Goal: Navigation & Orientation: Find specific page/section

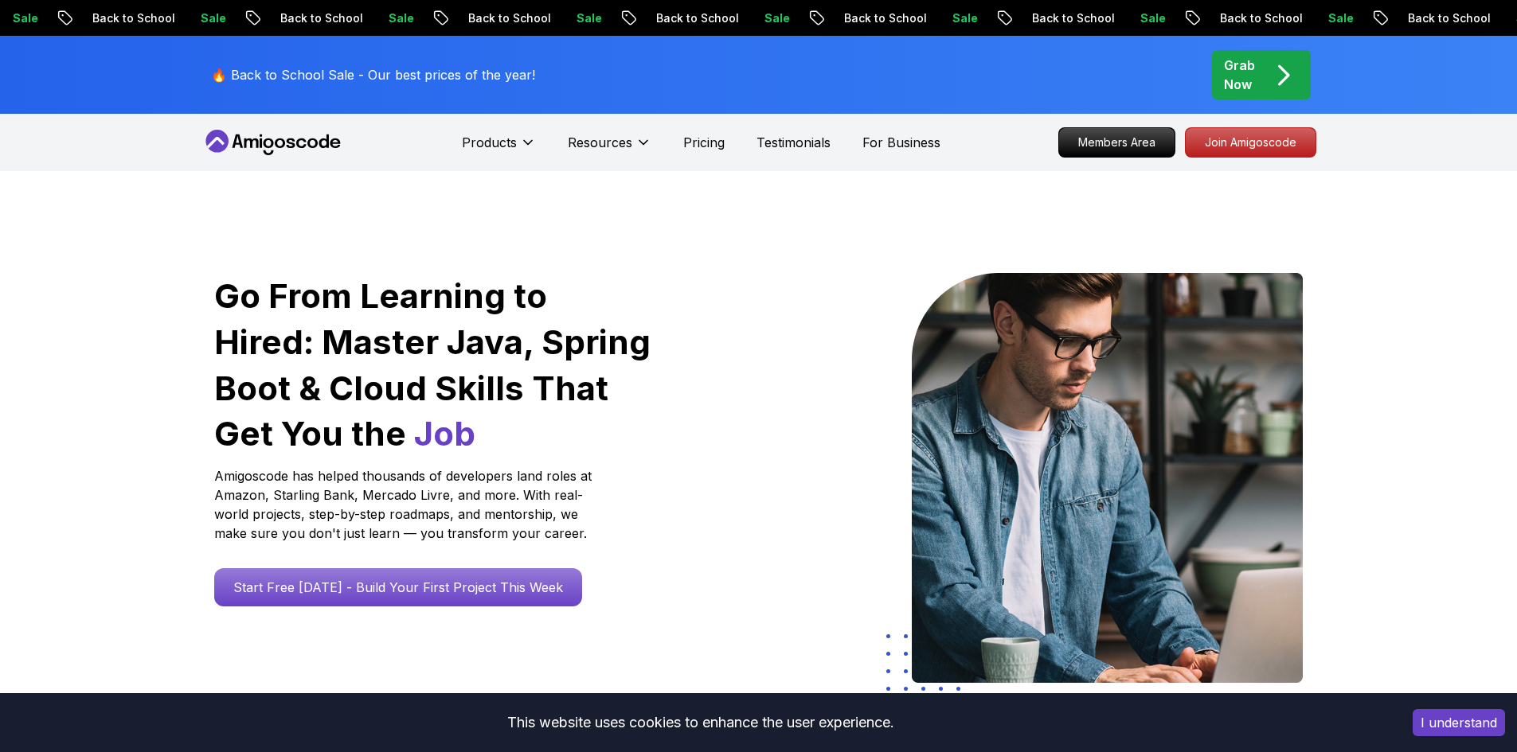
click at [1446, 724] on button "I understand" at bounding box center [1458, 722] width 92 height 27
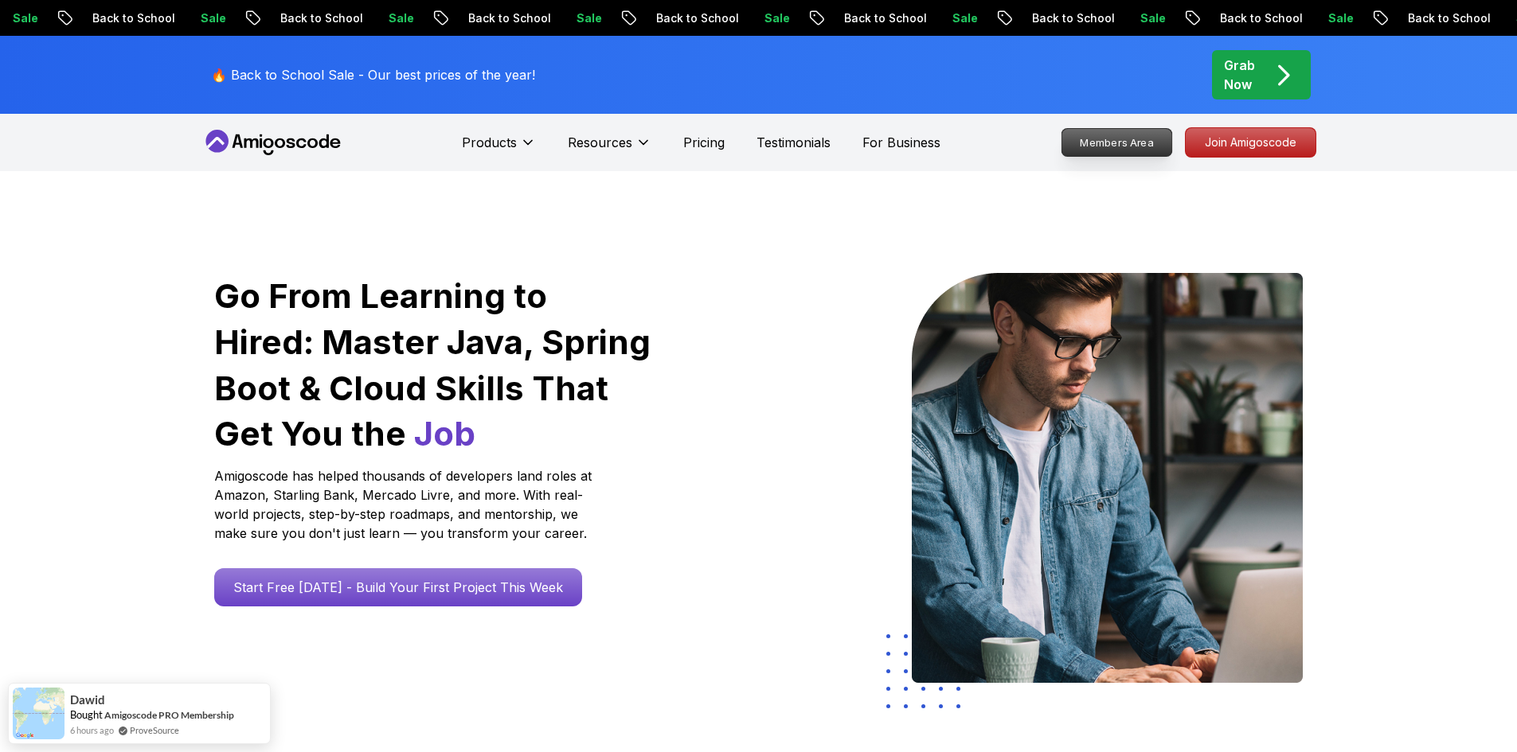
click at [1119, 147] on p "Members Area" at bounding box center [1116, 142] width 110 height 27
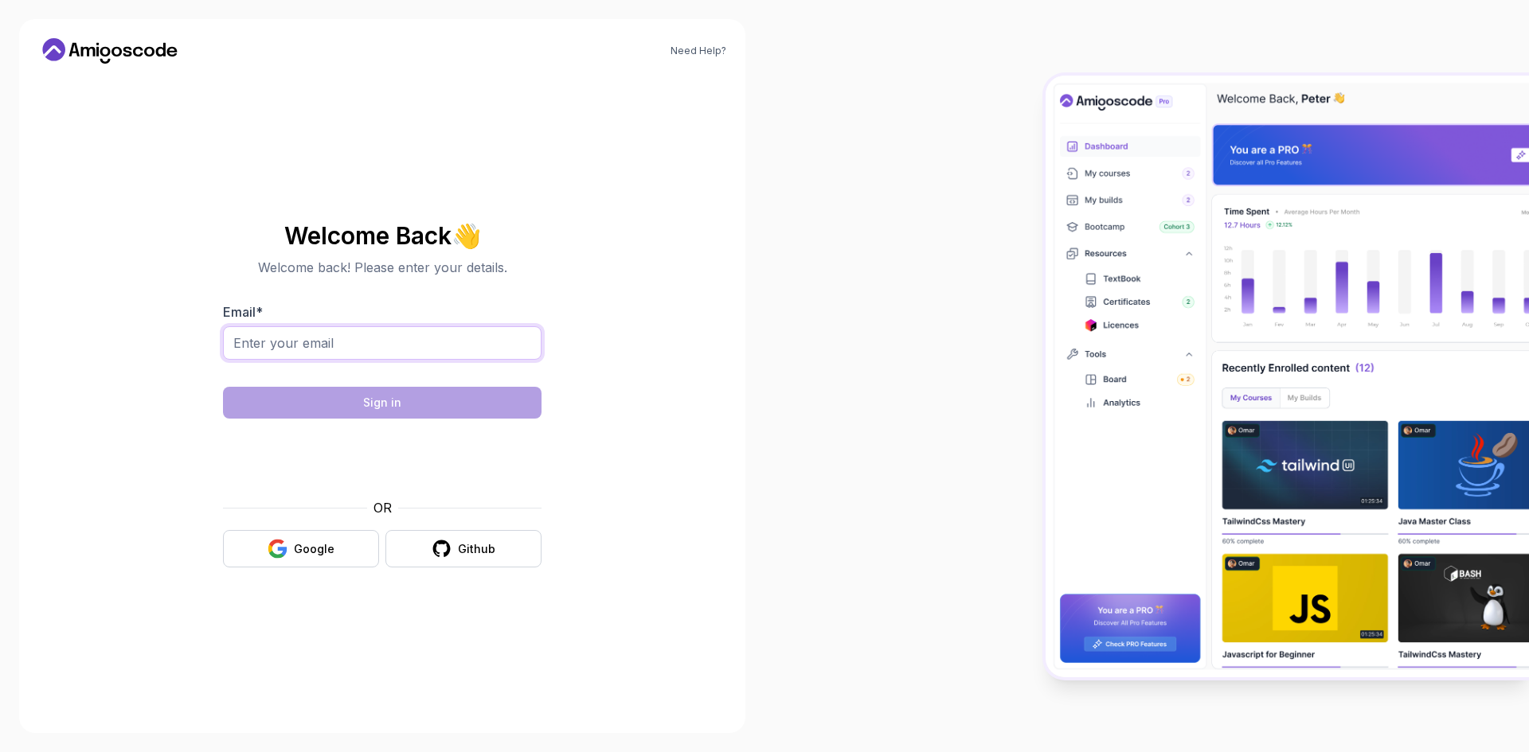
click at [337, 340] on input "Email *" at bounding box center [382, 342] width 318 height 33
click at [52, 393] on div "Need Help? Welcome Back 👋 Welcome back! Please enter your details. Email * Sign…" at bounding box center [382, 376] width 726 height 714
click at [300, 545] on div "Google" at bounding box center [314, 549] width 41 height 16
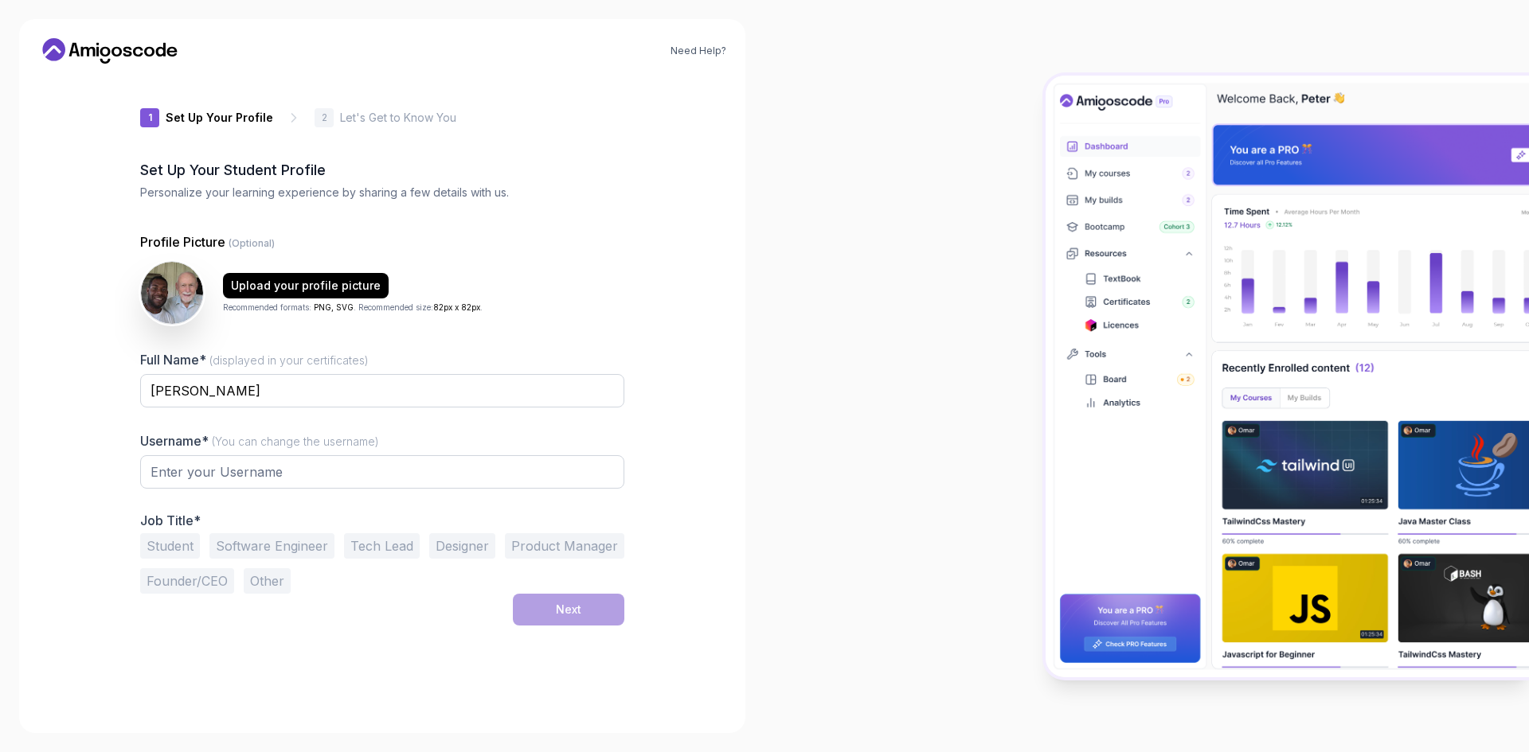
type input "boldfoxd2f7d"
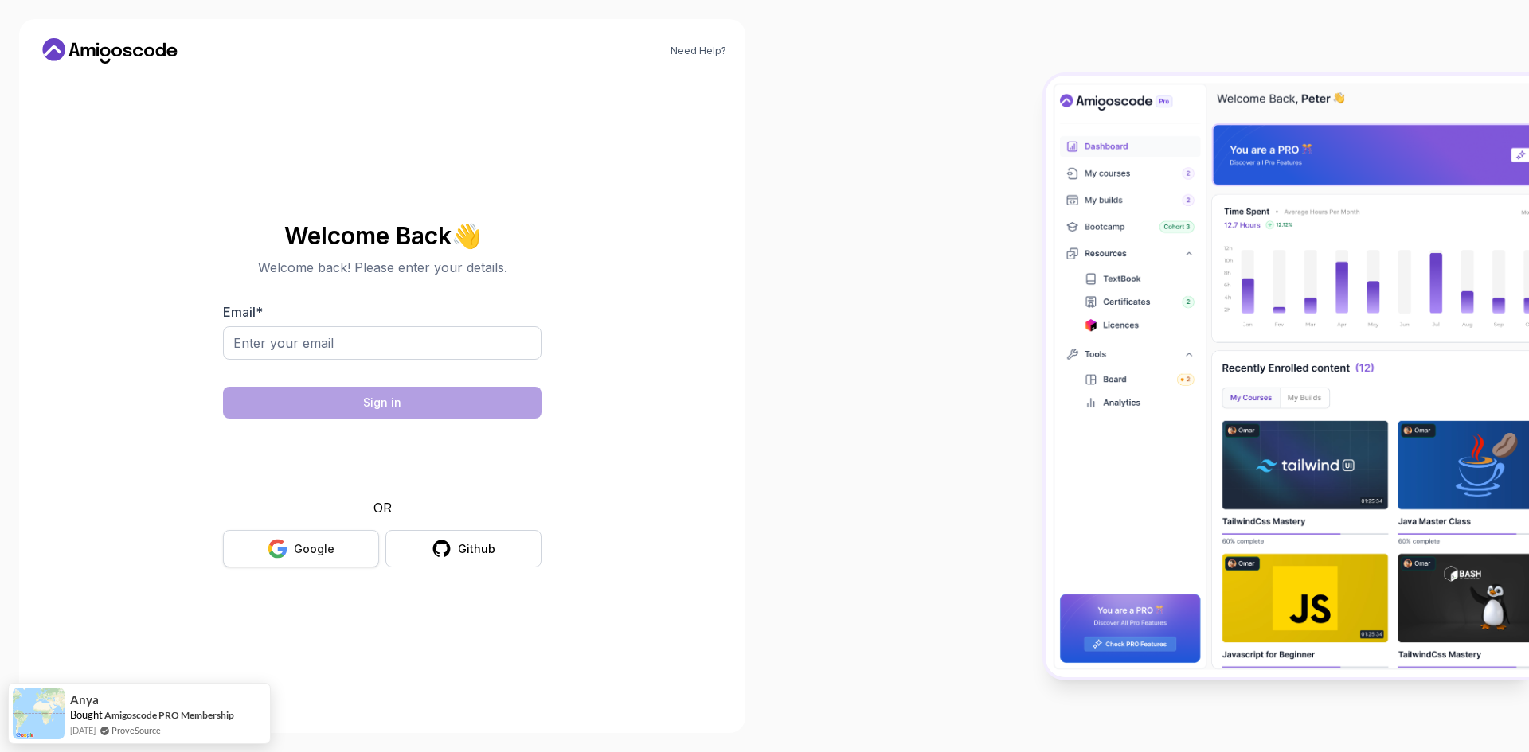
click at [305, 542] on div "Google" at bounding box center [314, 549] width 41 height 16
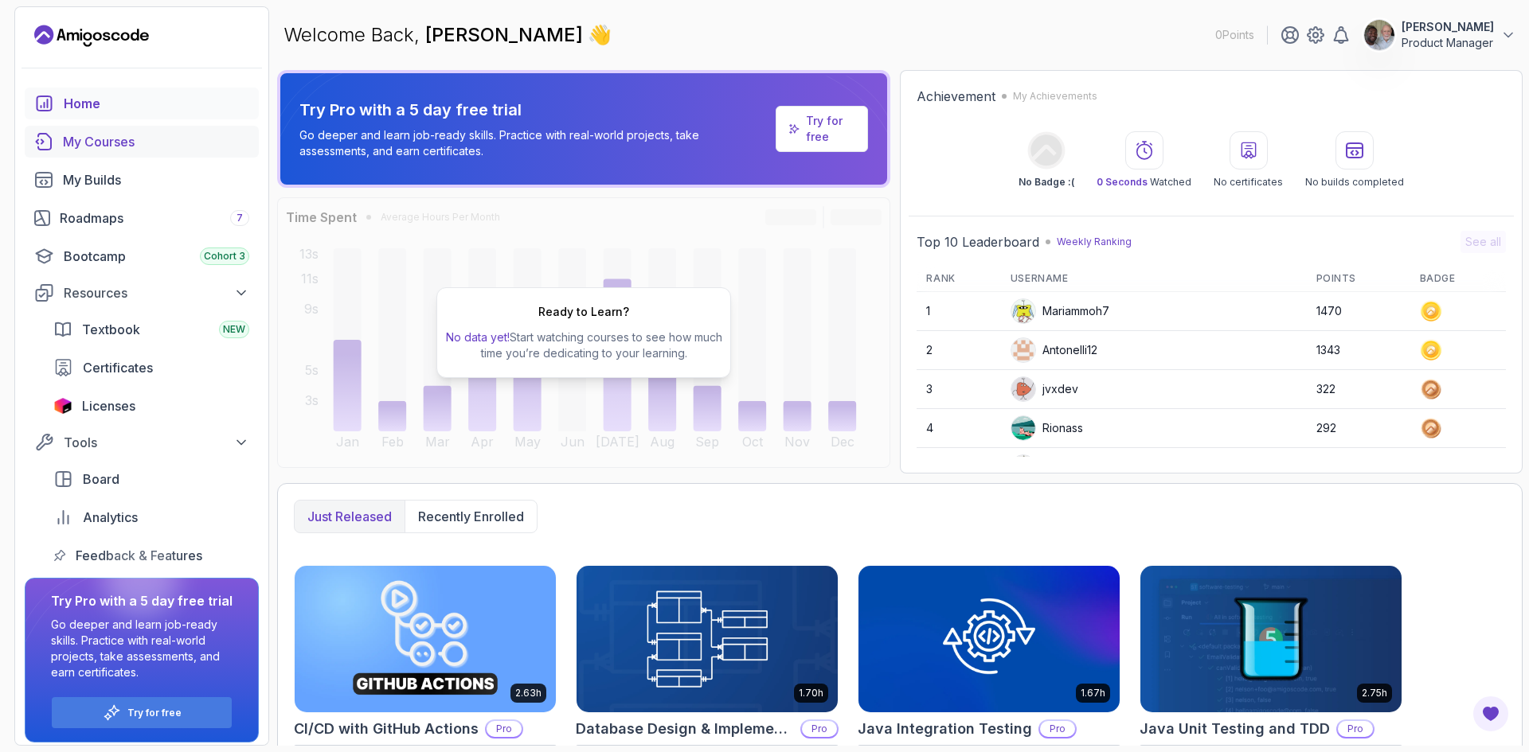
click at [136, 142] on div "My Courses" at bounding box center [156, 141] width 186 height 19
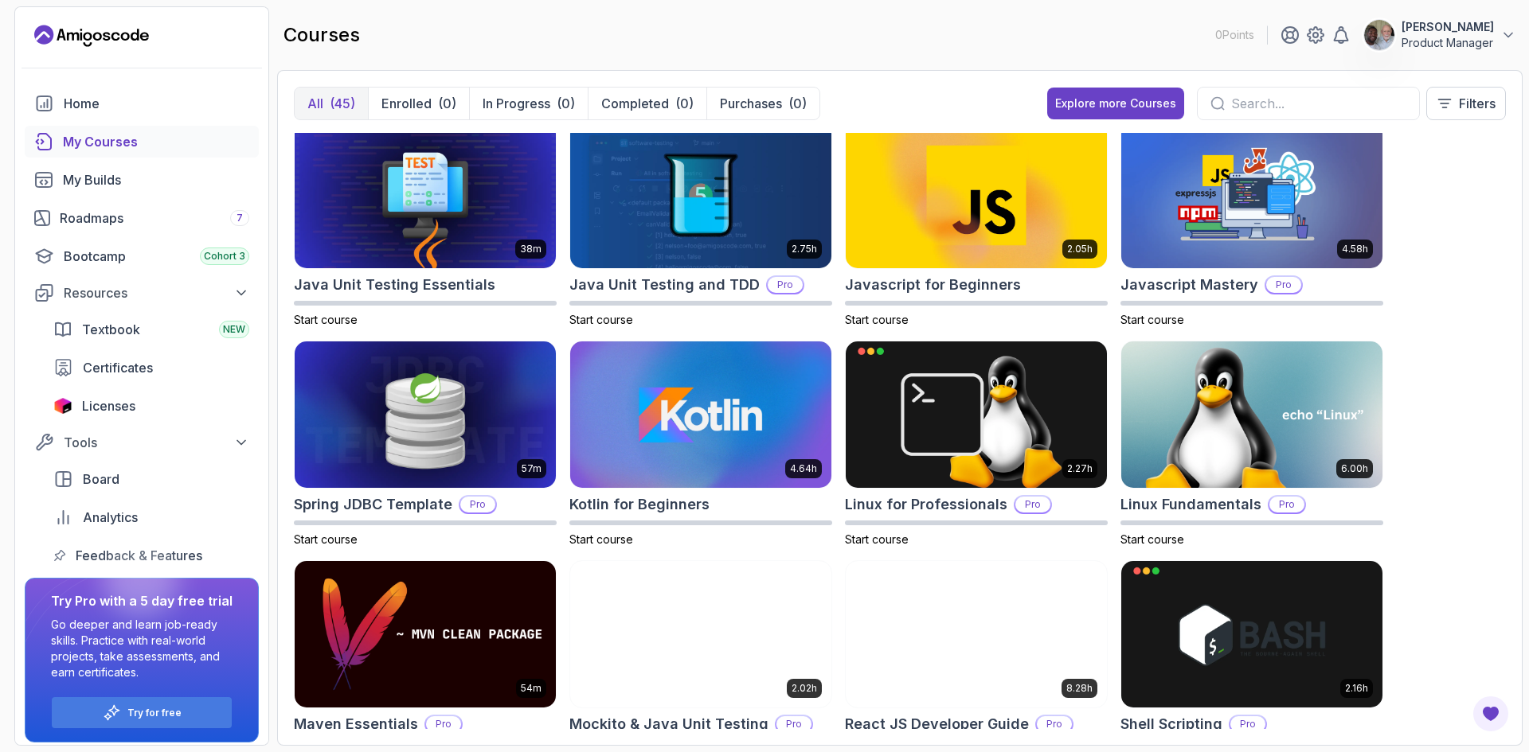
scroll to position [1168, 0]
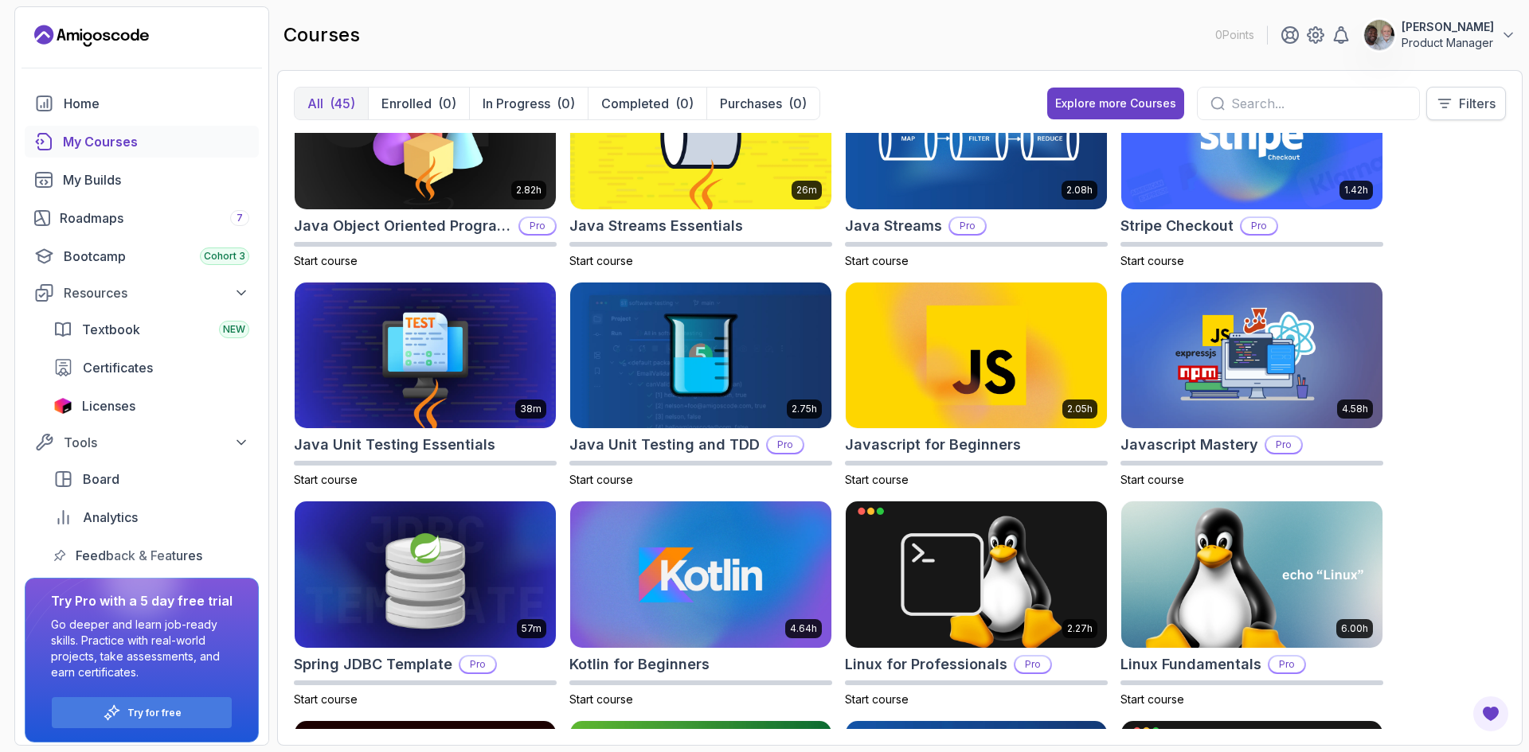
click at [1477, 103] on p "Filters" at bounding box center [1476, 103] width 37 height 19
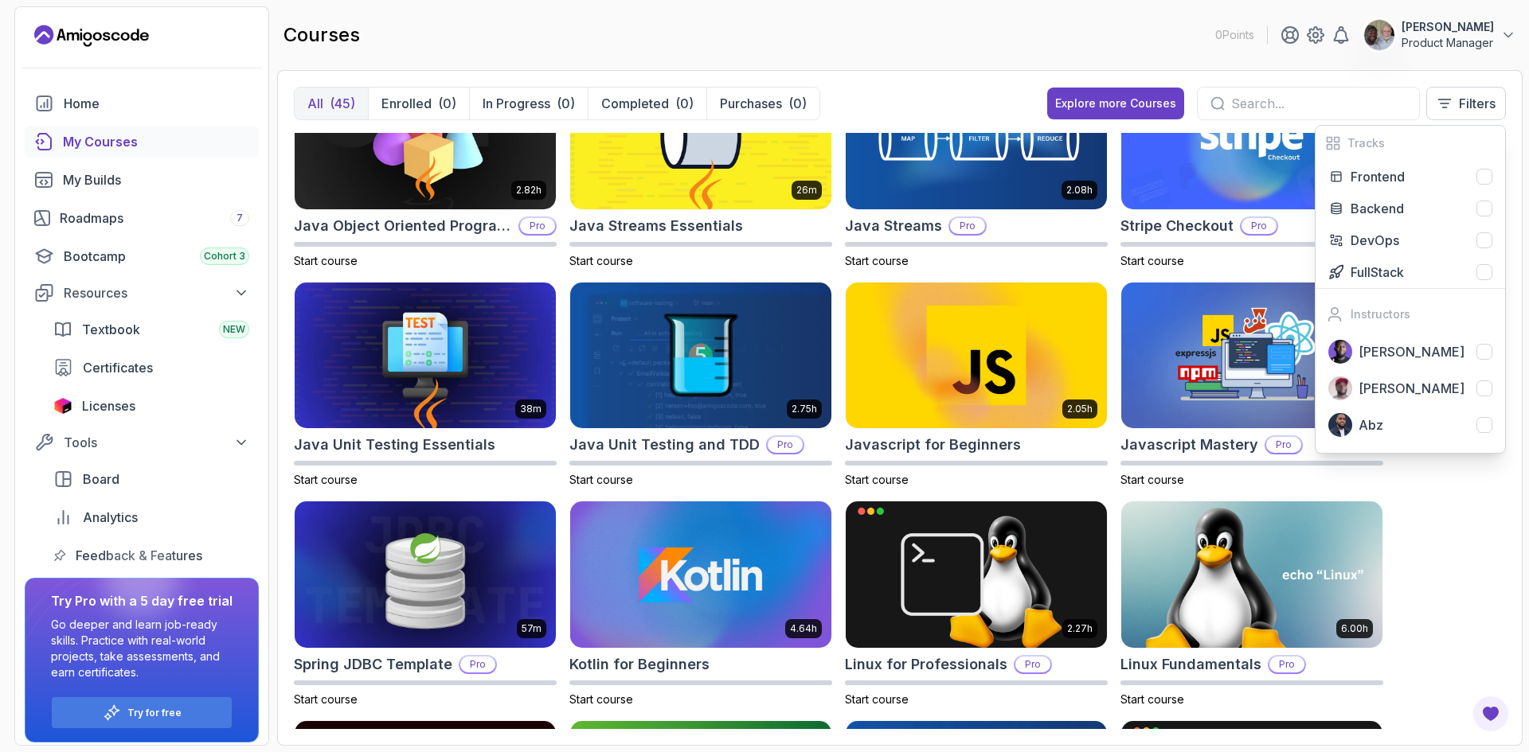
click at [1452, 515] on div "8.31h Advanced Databases Pro Start course 5.18h Advanced Spring Boot Pro Start …" at bounding box center [900, 431] width 1212 height 596
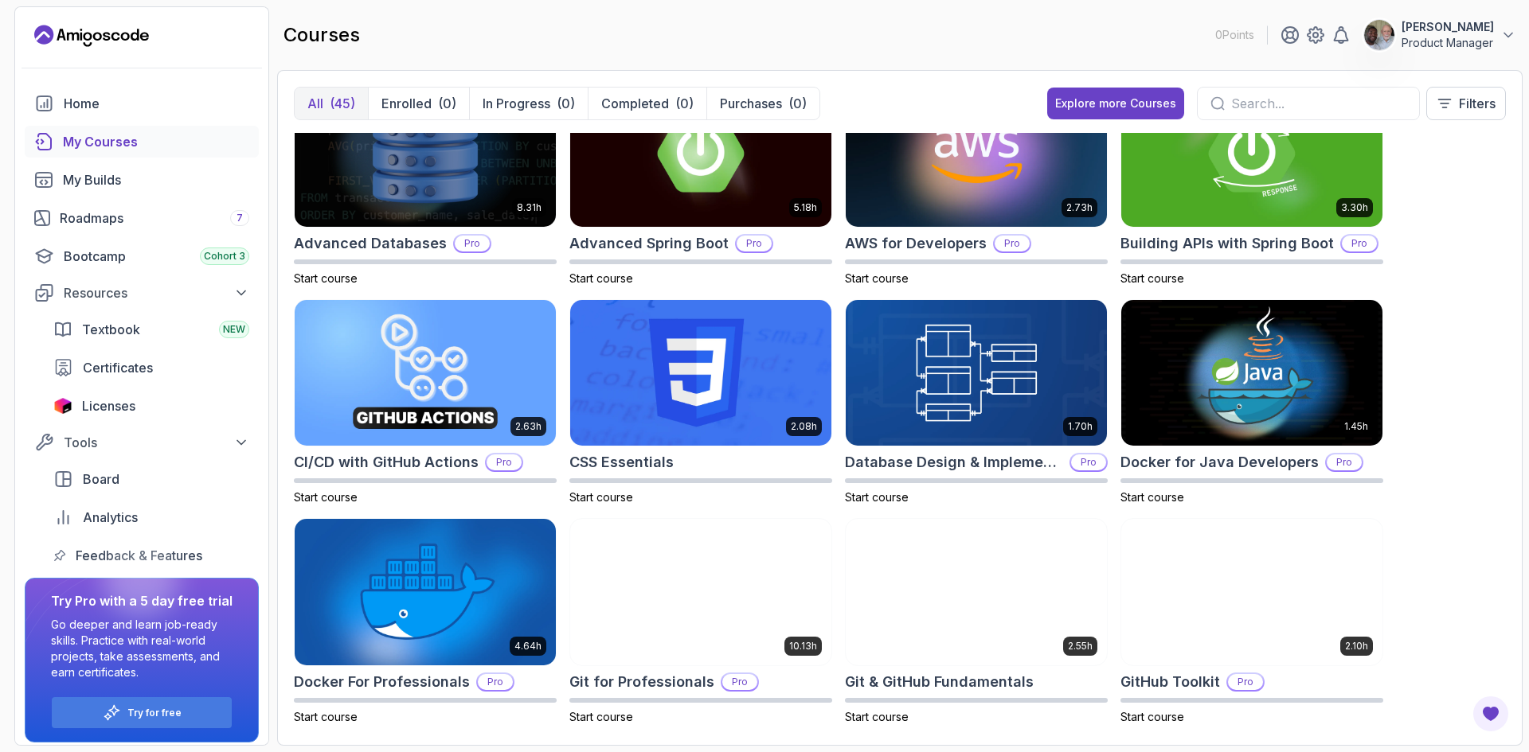
scroll to position [0, 0]
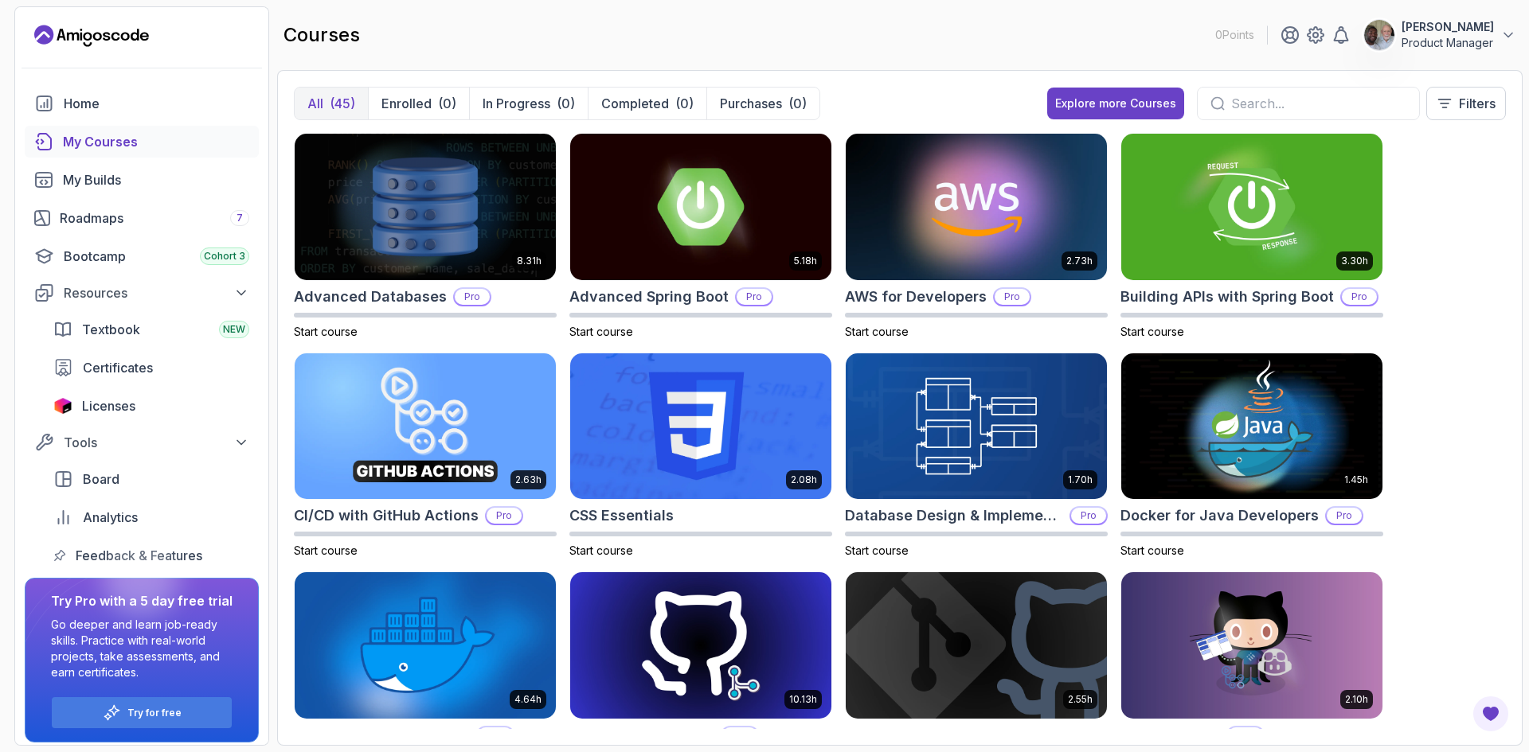
click at [1287, 110] on input "text" at bounding box center [1318, 103] width 175 height 19
click at [1459, 319] on div "8.31h Advanced Databases Pro Start course 5.18h Advanced Spring Boot Pro Start …" at bounding box center [900, 431] width 1212 height 596
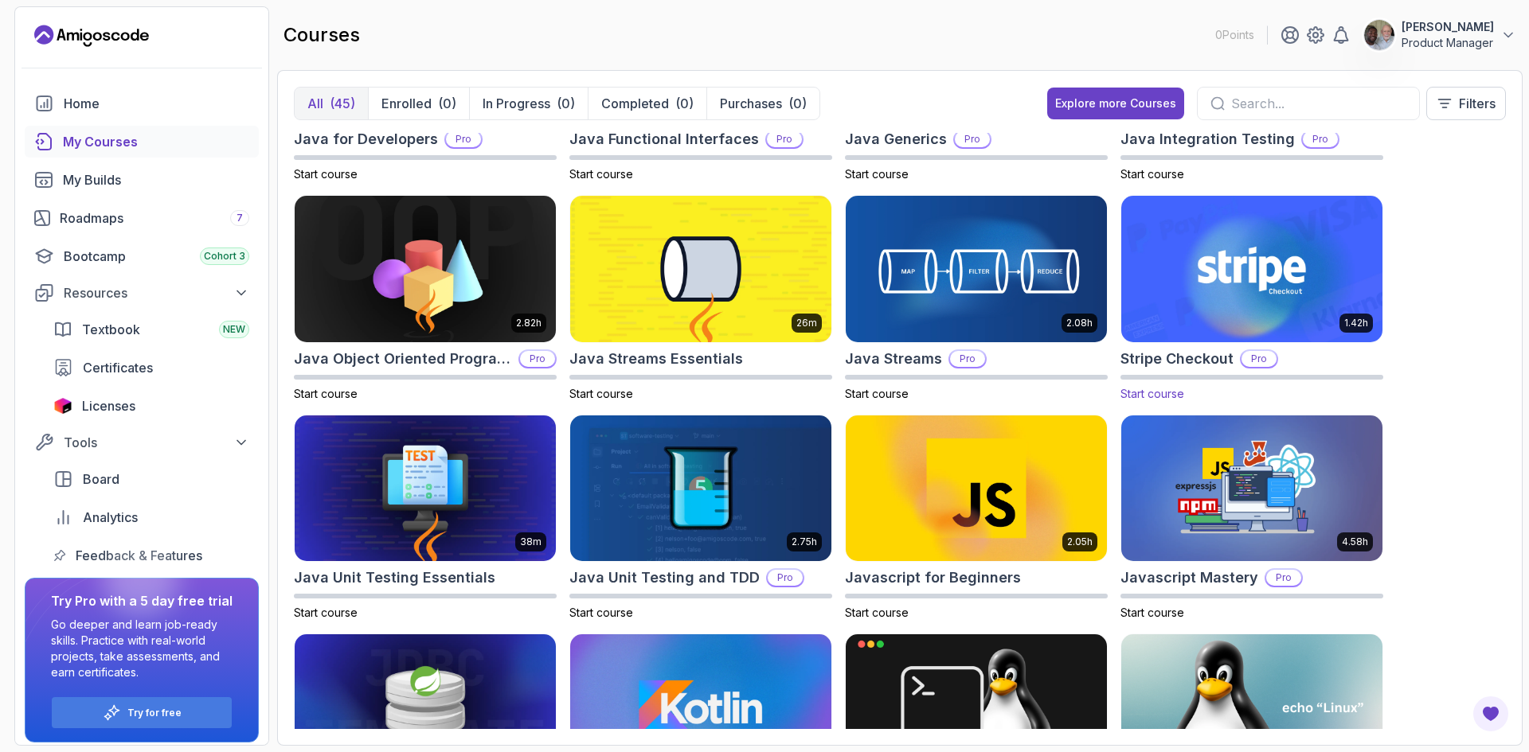
scroll to position [1115, 0]
